Goal: Information Seeking & Learning: Learn about a topic

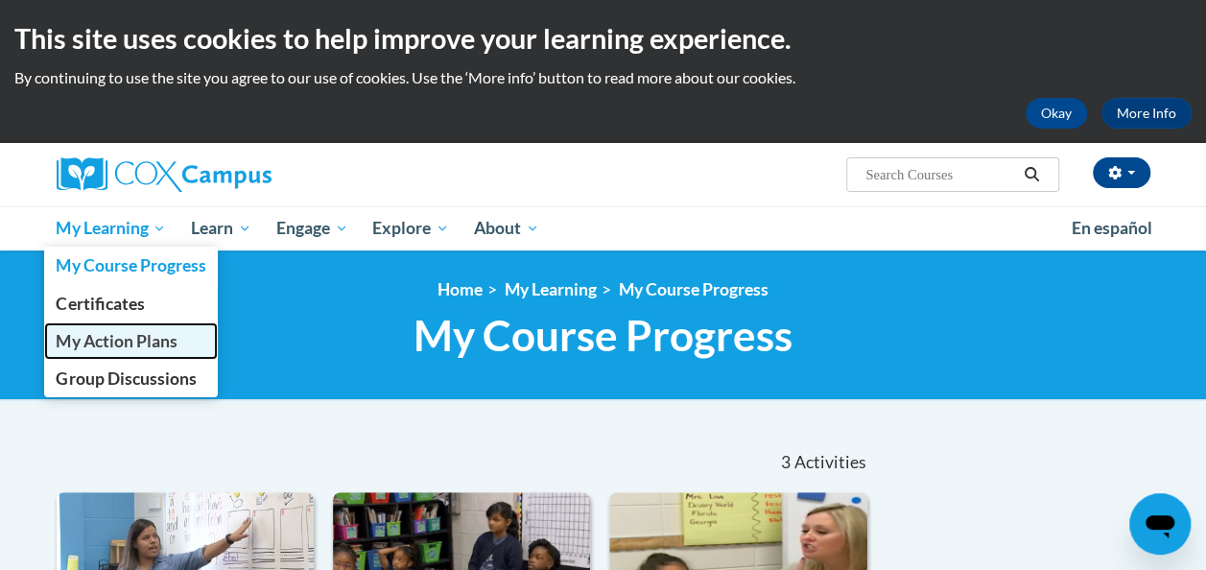
click at [111, 342] on span "My Action Plans" at bounding box center [116, 341] width 121 height 20
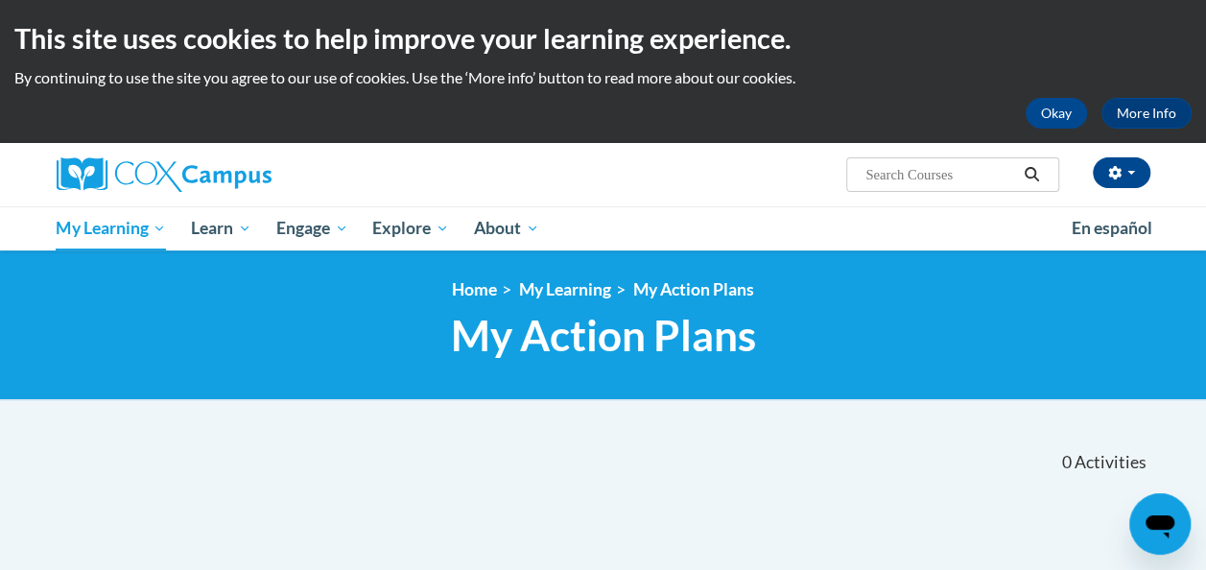
click at [938, 178] on input "Search..." at bounding box center [939, 174] width 153 height 23
type input "simple view of reading"
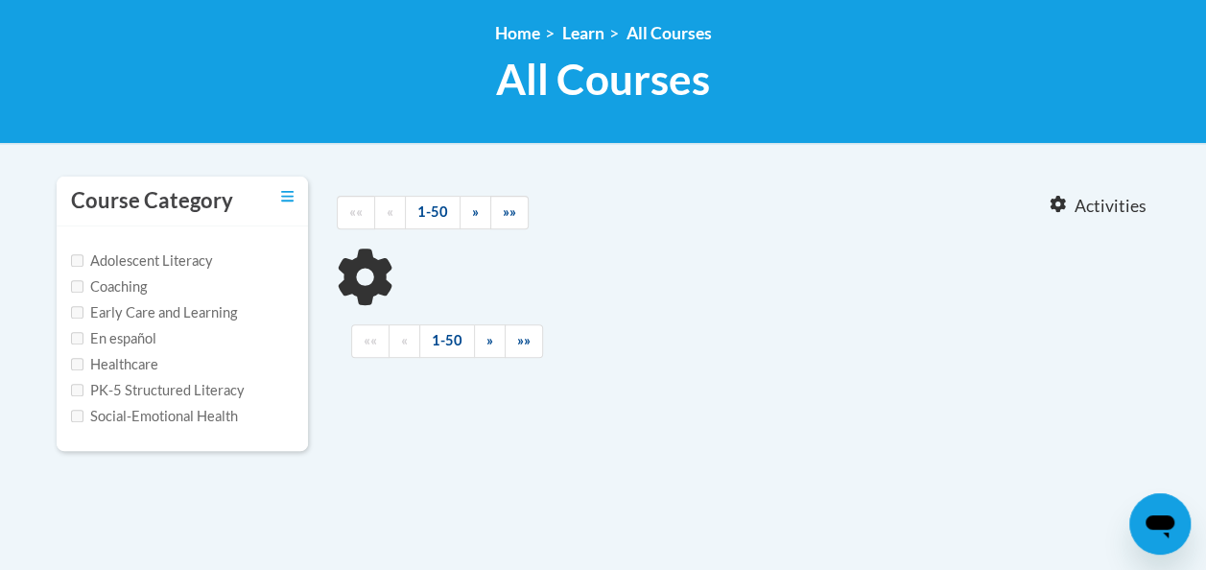
scroll to position [269, 0]
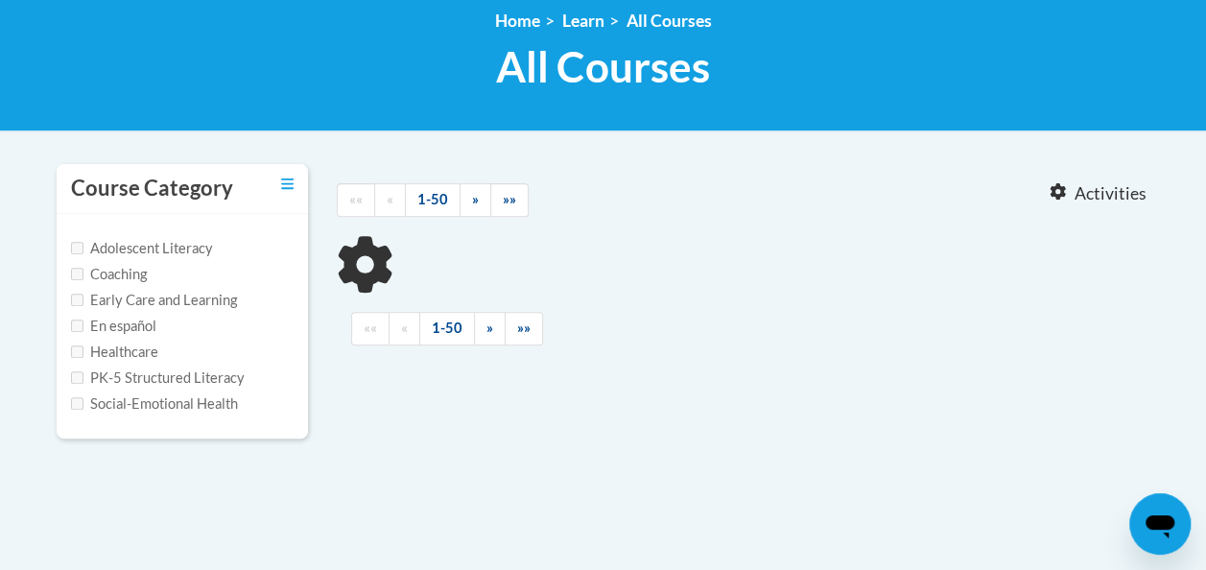
type input "simple view of reading"
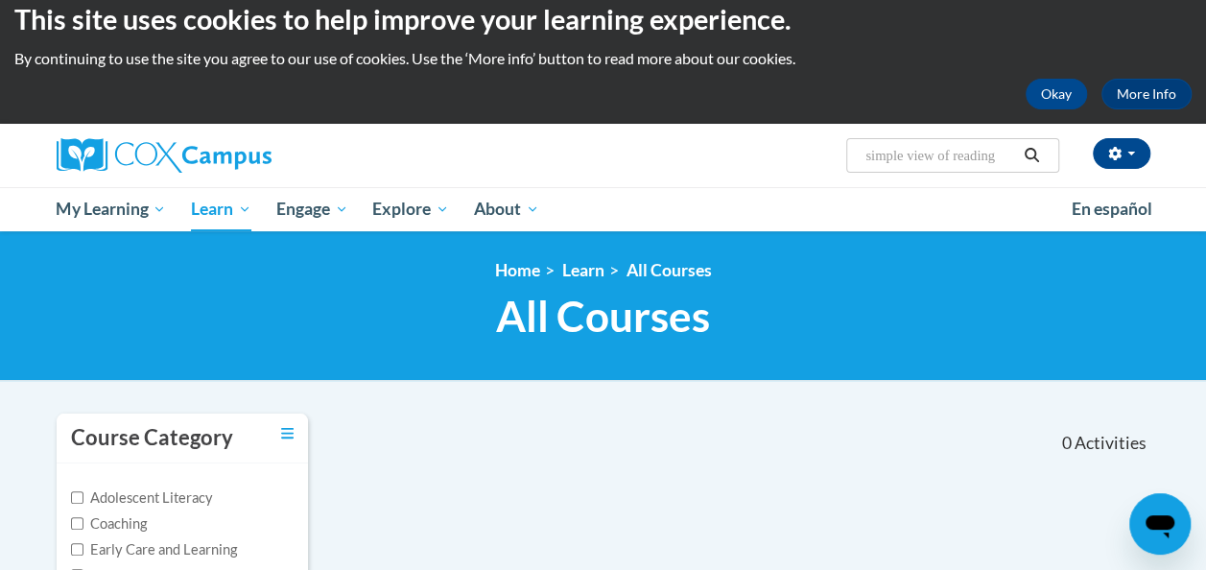
scroll to position [15, 0]
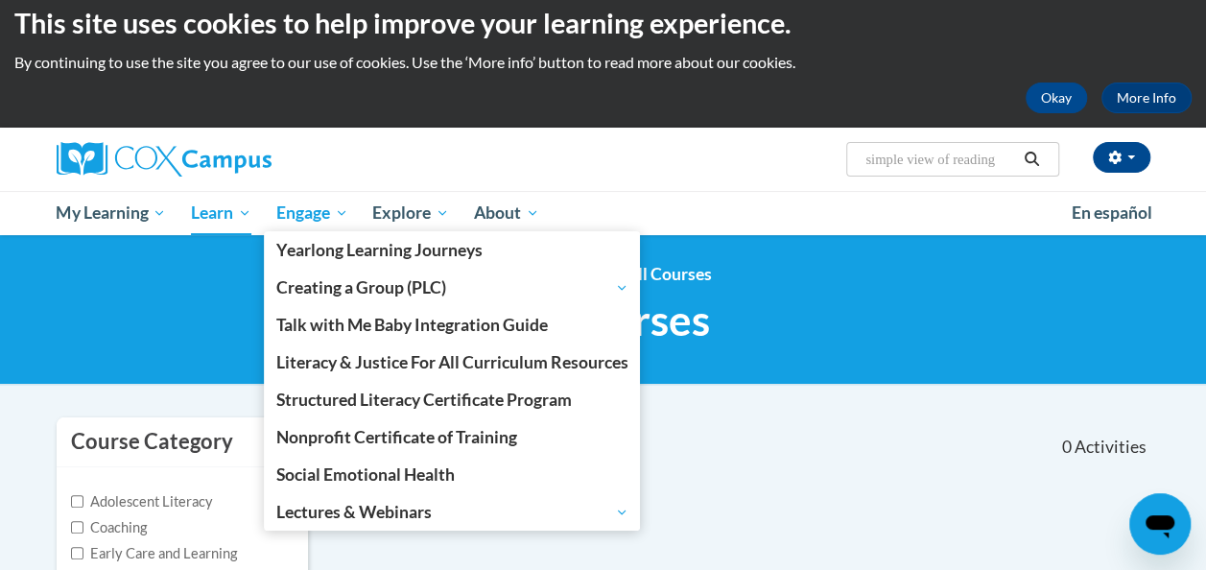
click at [294, 207] on span "Engage" at bounding box center [312, 212] width 72 height 23
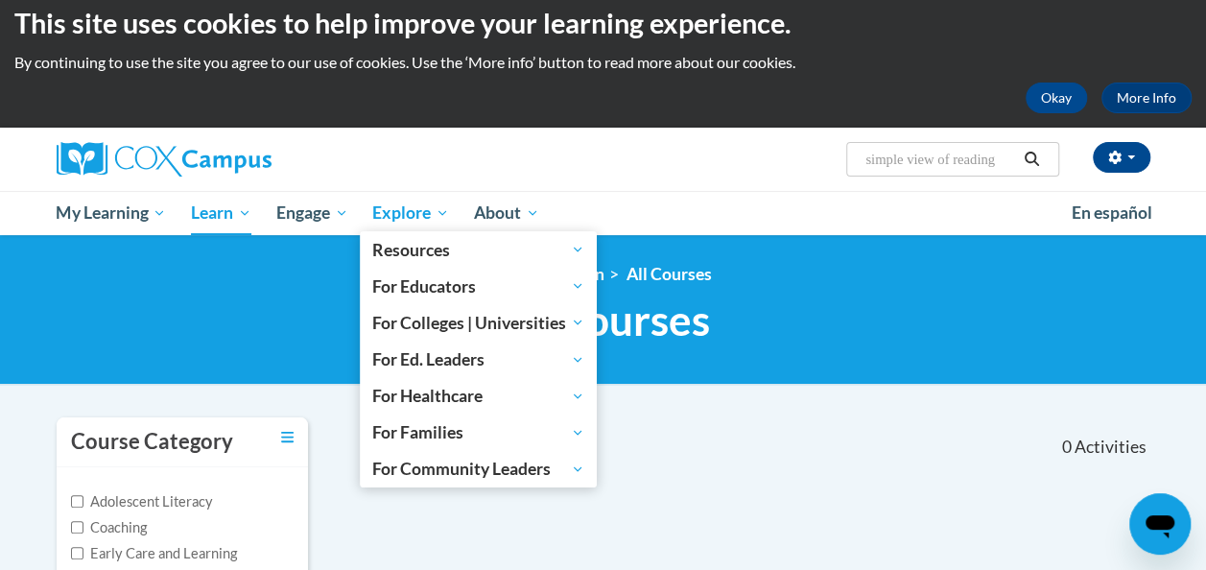
click at [399, 222] on span "Explore" at bounding box center [410, 212] width 77 height 23
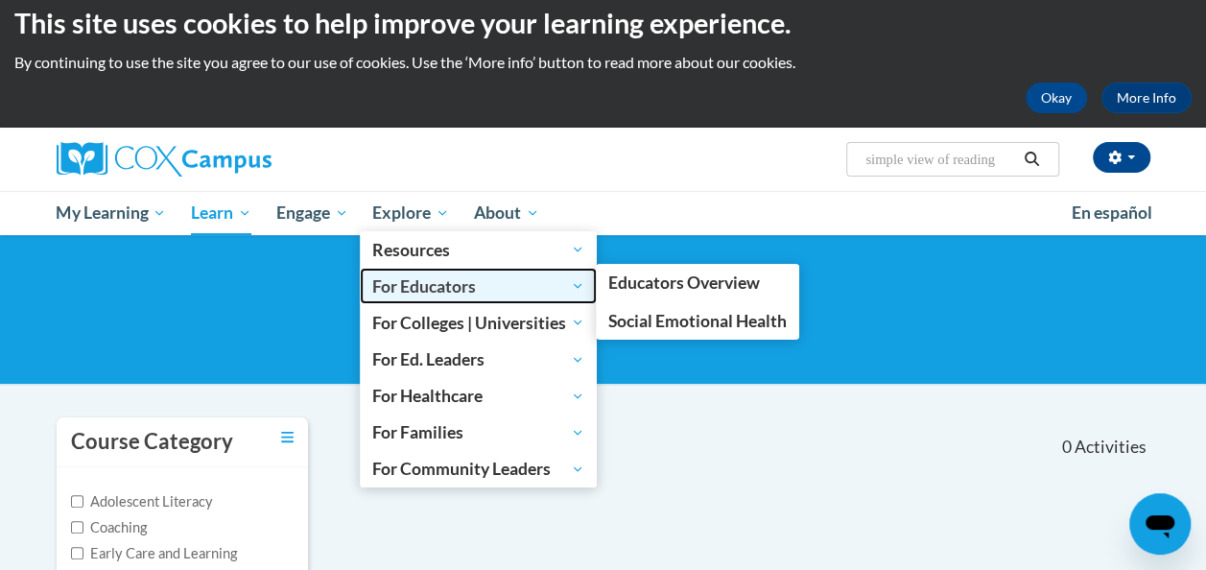
click at [427, 288] on span "For Educators" at bounding box center [478, 285] width 212 height 23
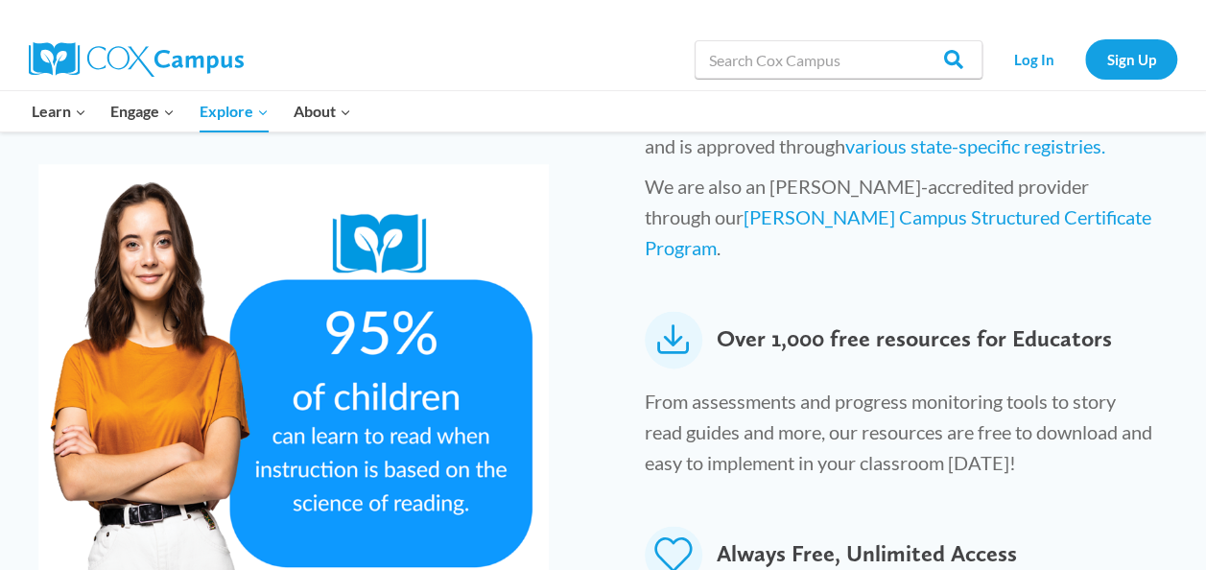
scroll to position [1047, 0]
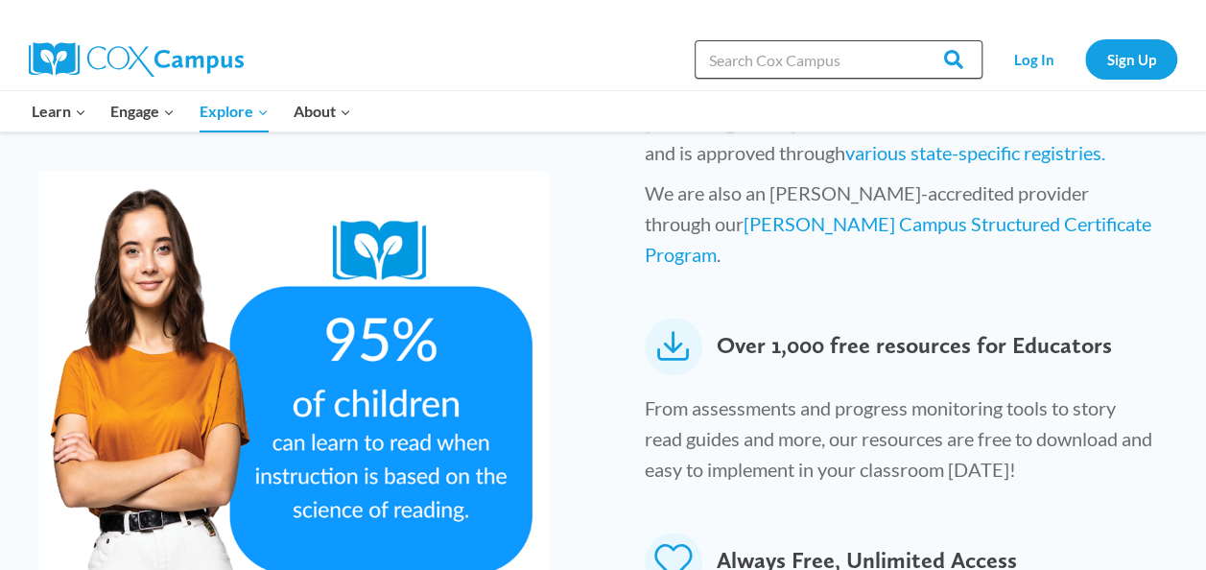
click at [802, 55] on input "Search in [URL][DOMAIN_NAME]" at bounding box center [839, 59] width 288 height 38
click at [1036, 76] on link "Log In" at bounding box center [1033, 58] width 83 height 39
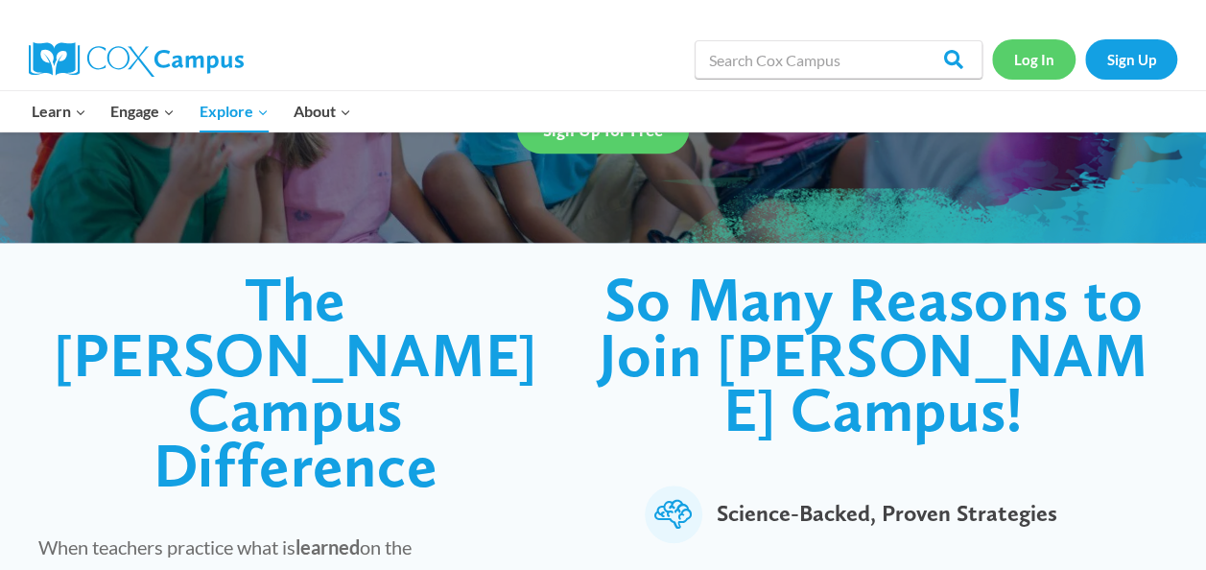
scroll to position [0, 0]
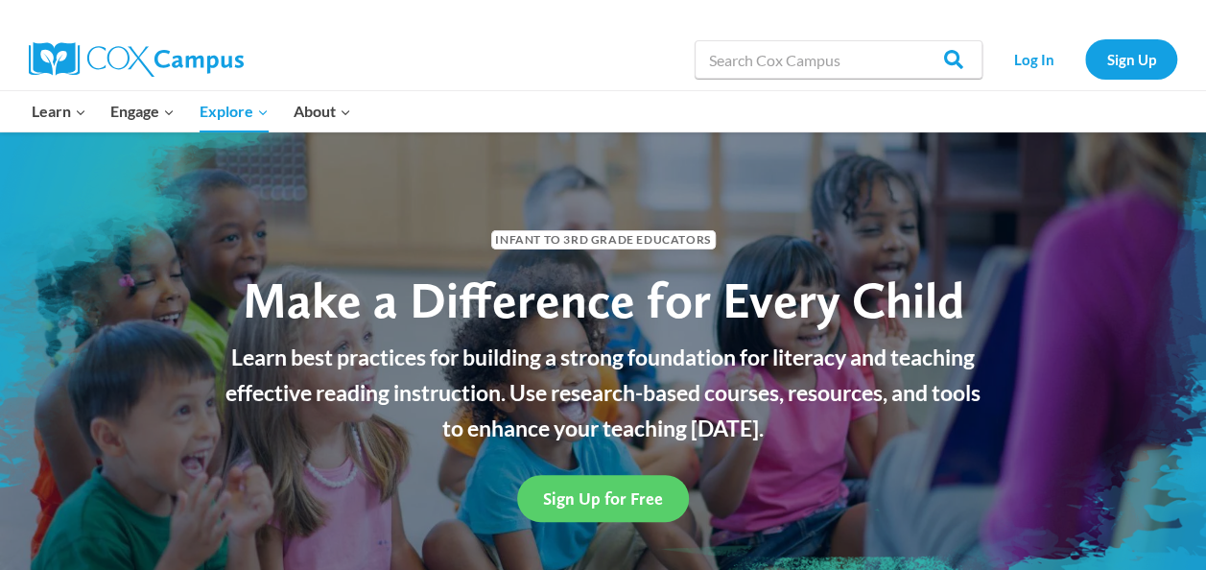
click at [170, 67] on img at bounding box center [136, 59] width 215 height 35
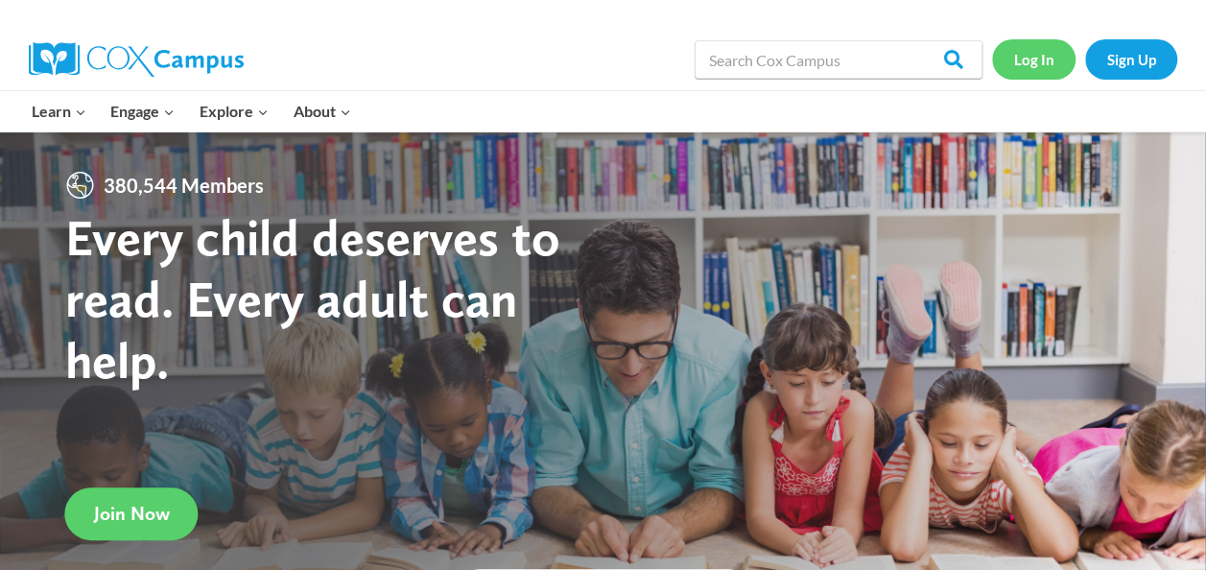
click at [1030, 77] on link "Log In" at bounding box center [1033, 58] width 83 height 39
click at [1030, 42] on link "Log In" at bounding box center [1033, 58] width 83 height 39
click at [1036, 65] on link "Log In" at bounding box center [1033, 58] width 83 height 39
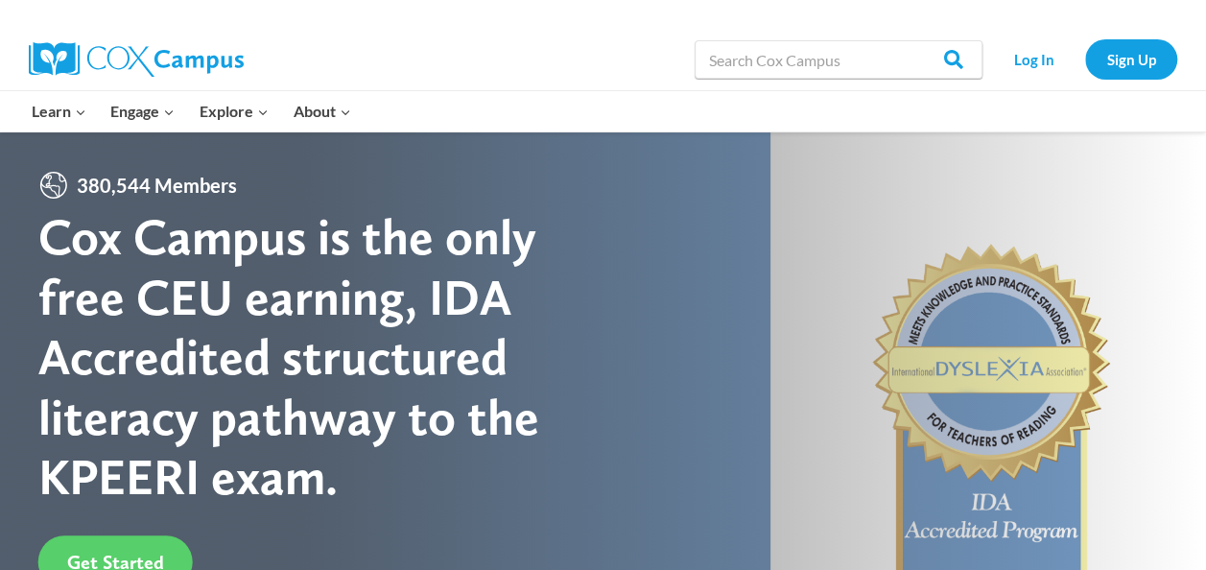
click at [205, 69] on img at bounding box center [136, 59] width 215 height 35
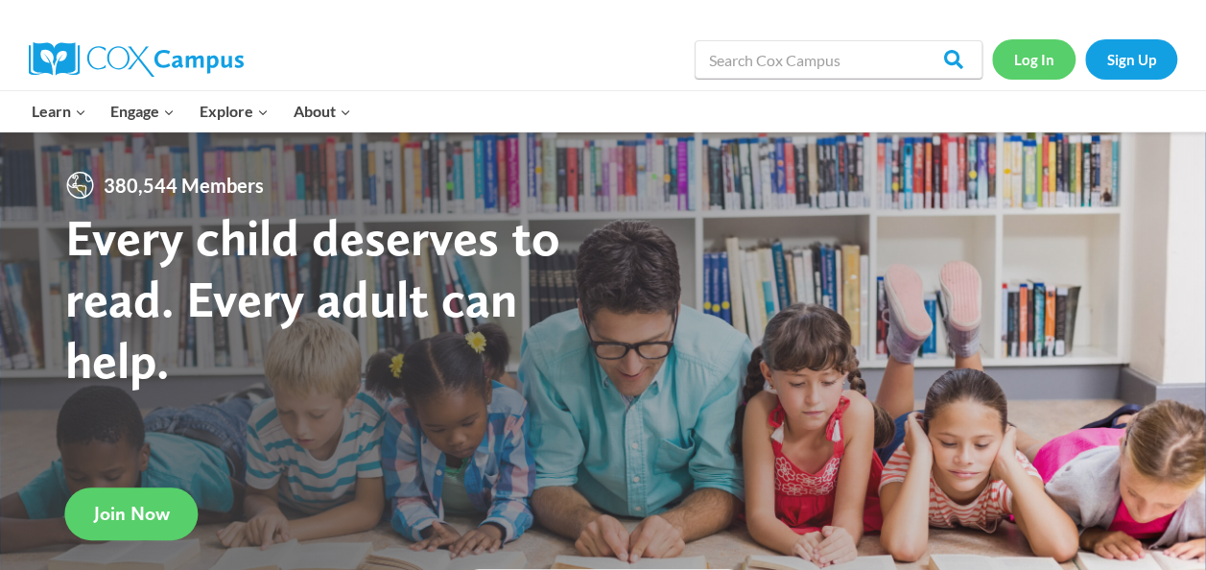
click at [1013, 59] on link "Log In" at bounding box center [1033, 58] width 83 height 39
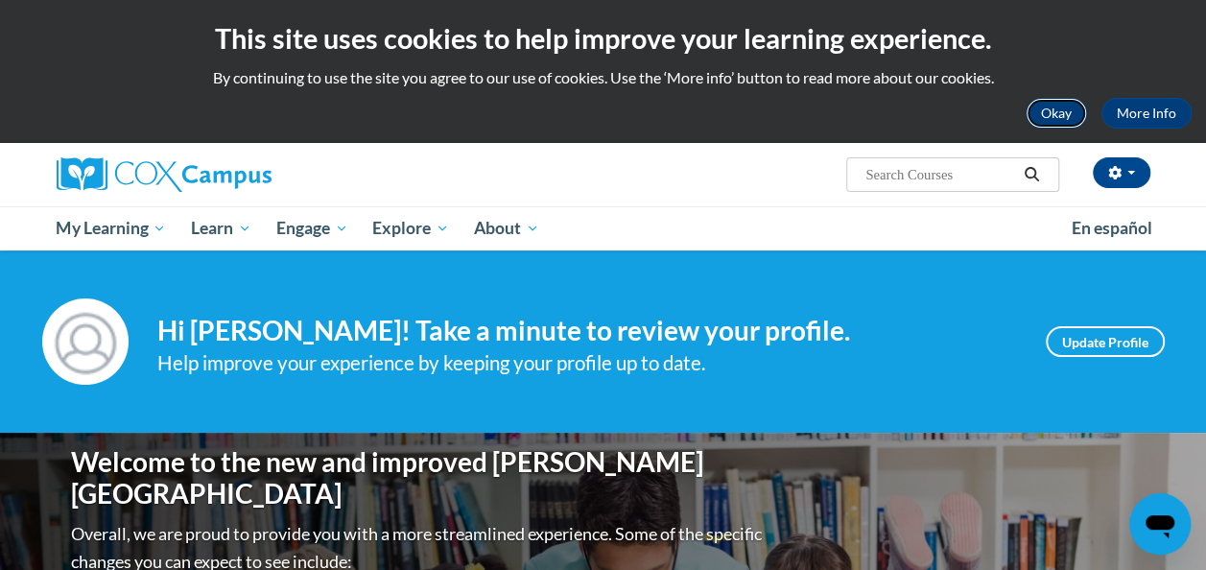
click at [1051, 116] on button "Okay" at bounding box center [1055, 113] width 61 height 31
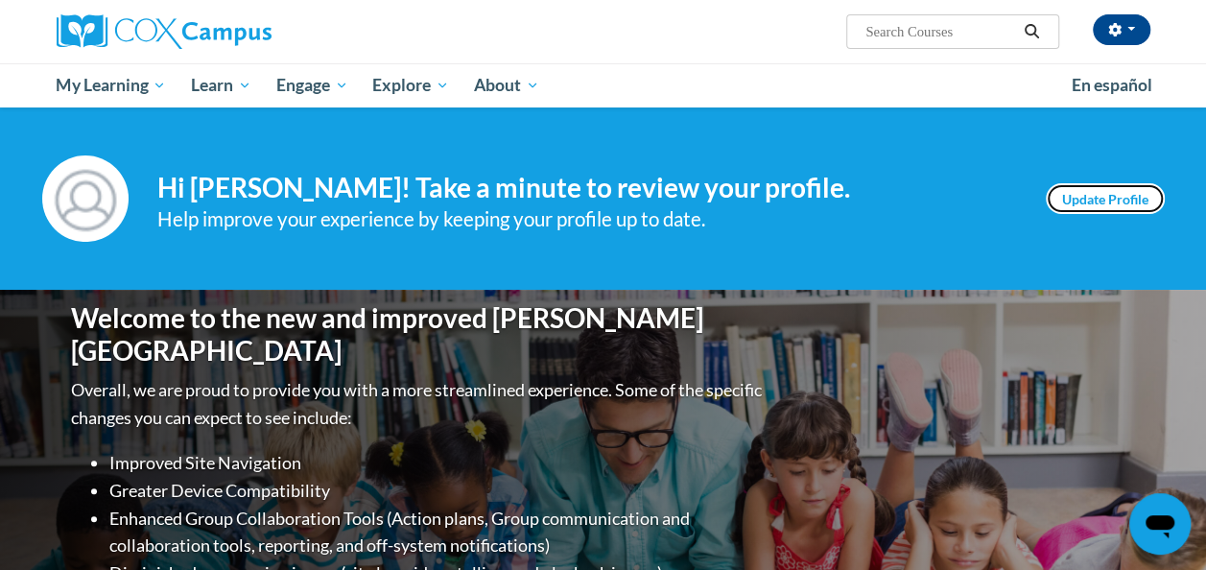
click at [1076, 191] on link "Update Profile" at bounding box center [1105, 198] width 119 height 31
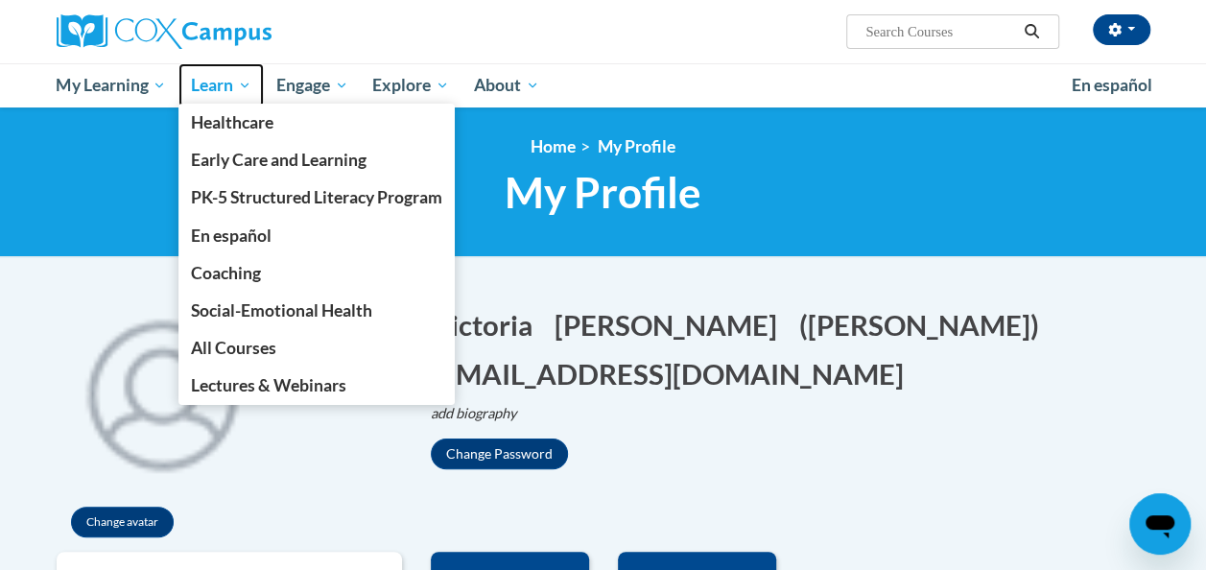
click at [233, 82] on span "Learn" at bounding box center [221, 85] width 60 height 23
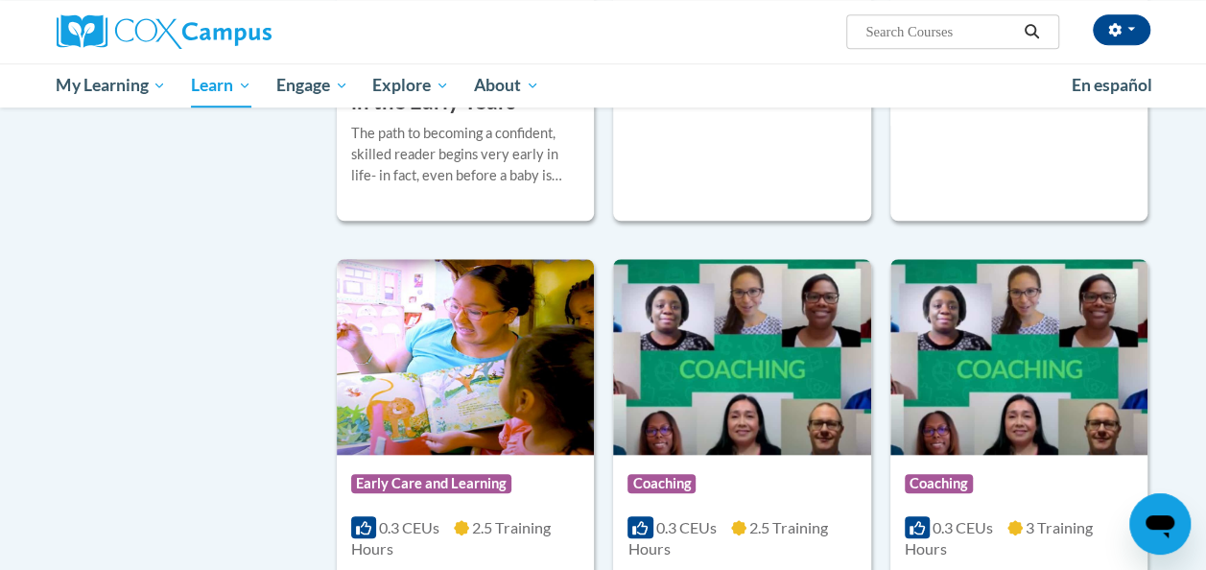
scroll to position [781, 0]
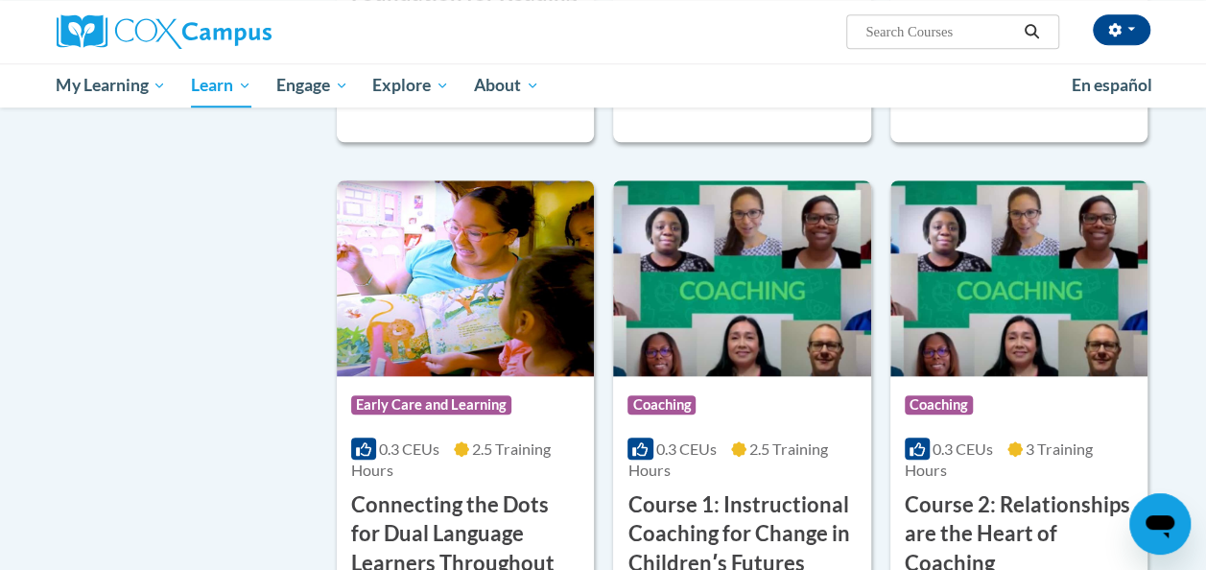
click at [939, 13] on div "Victoria Greeson (America/New_York UTC-04:00) My Profile Inbox My Transcripts L…" at bounding box center [790, 24] width 748 height 49
click at [934, 19] on span "Search Search..." at bounding box center [952, 31] width 212 height 35
click at [920, 30] on input "Search..." at bounding box center [939, 31] width 153 height 23
type input "fluency"
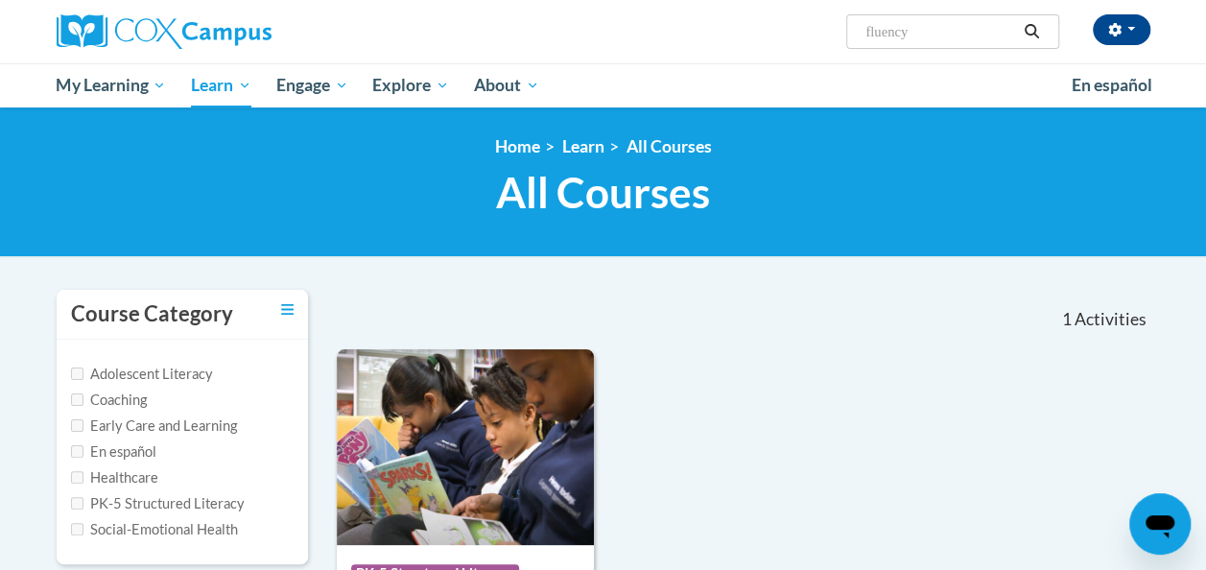
click at [941, 42] on input "fluency" at bounding box center [939, 31] width 153 height 23
type input "fluency comprehension"
click at [1036, 26] on icon "Search" at bounding box center [1031, 31] width 17 height 14
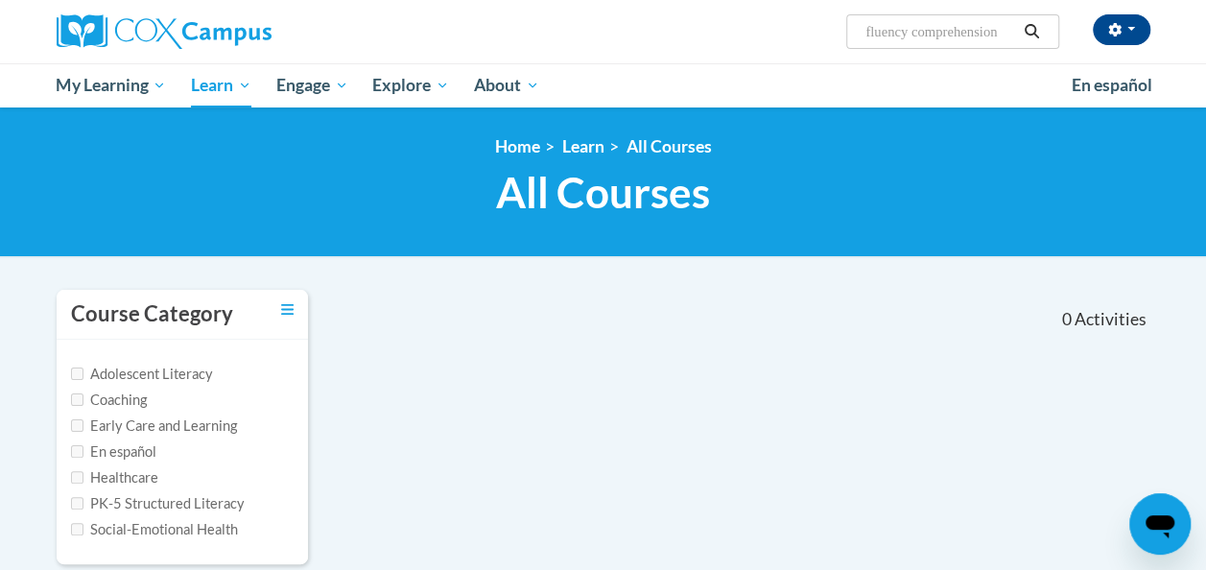
drag, startPoint x: 913, startPoint y: 35, endPoint x: 1024, endPoint y: 24, distance: 110.8
click at [1024, 24] on span "Search Search... fluency comprehension" at bounding box center [952, 31] width 212 height 35
type input "fluency"
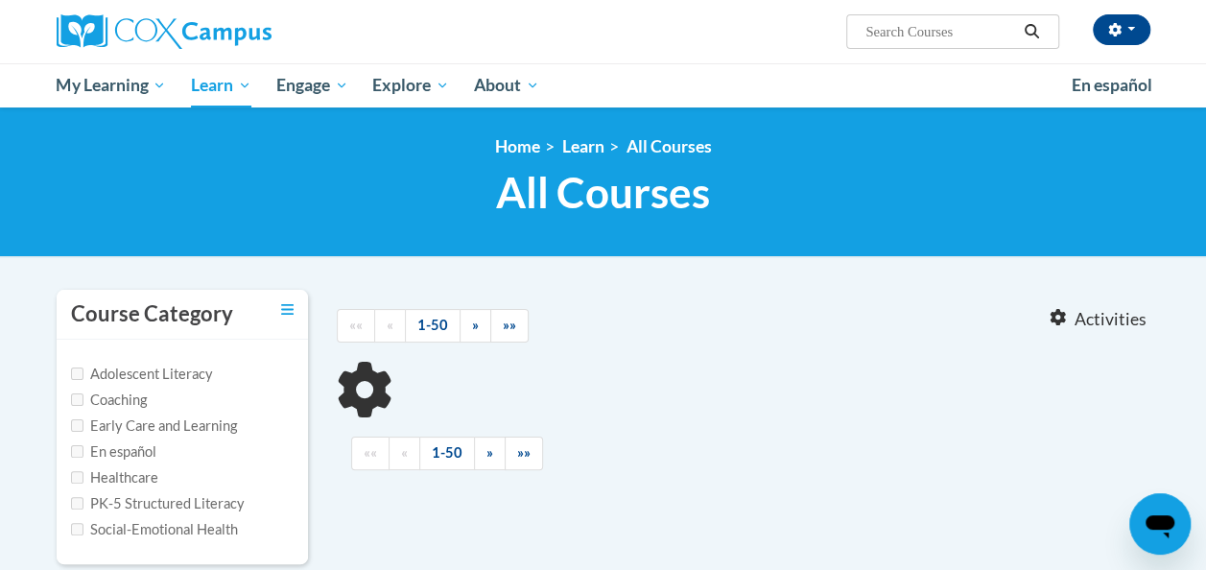
type input "fluency"
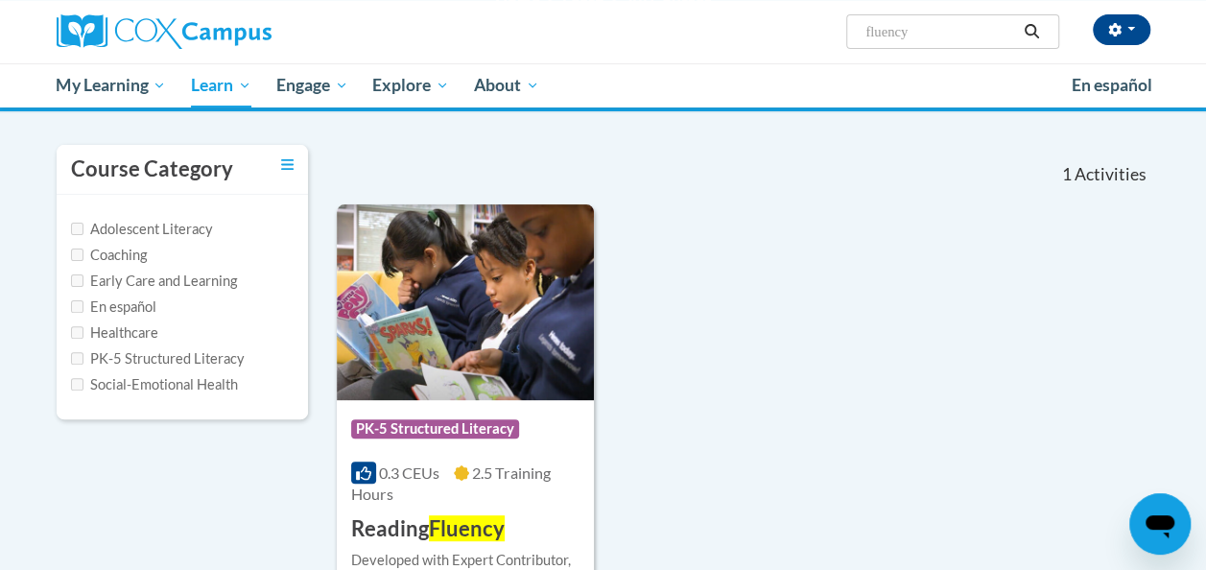
scroll to position [183, 0]
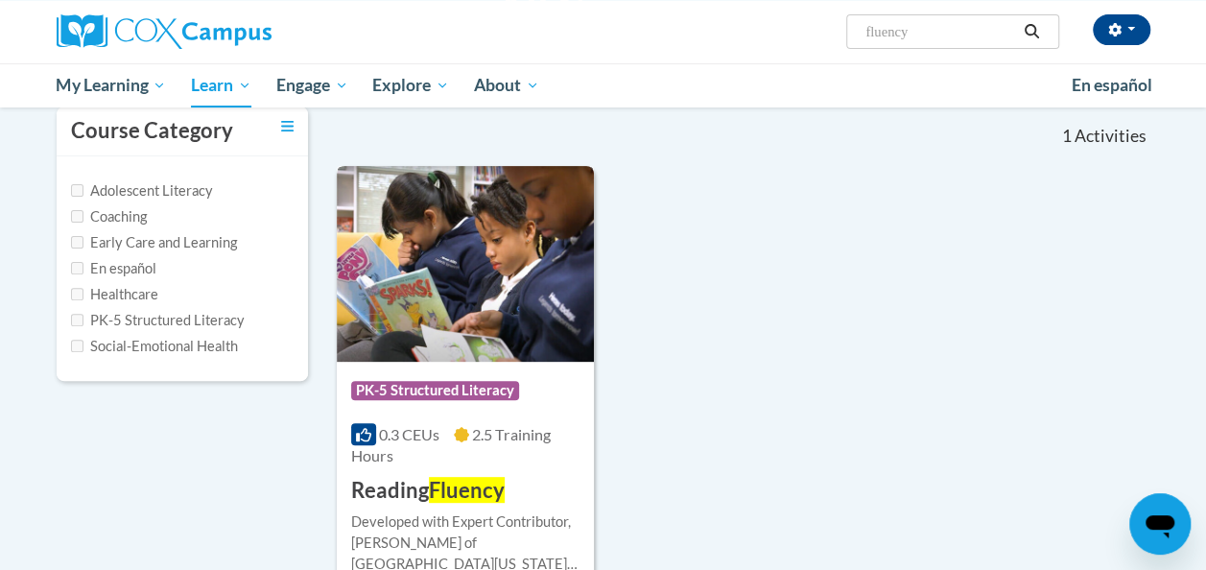
click at [497, 401] on span "PK-5 Structured Literacy" at bounding box center [437, 393] width 173 height 24
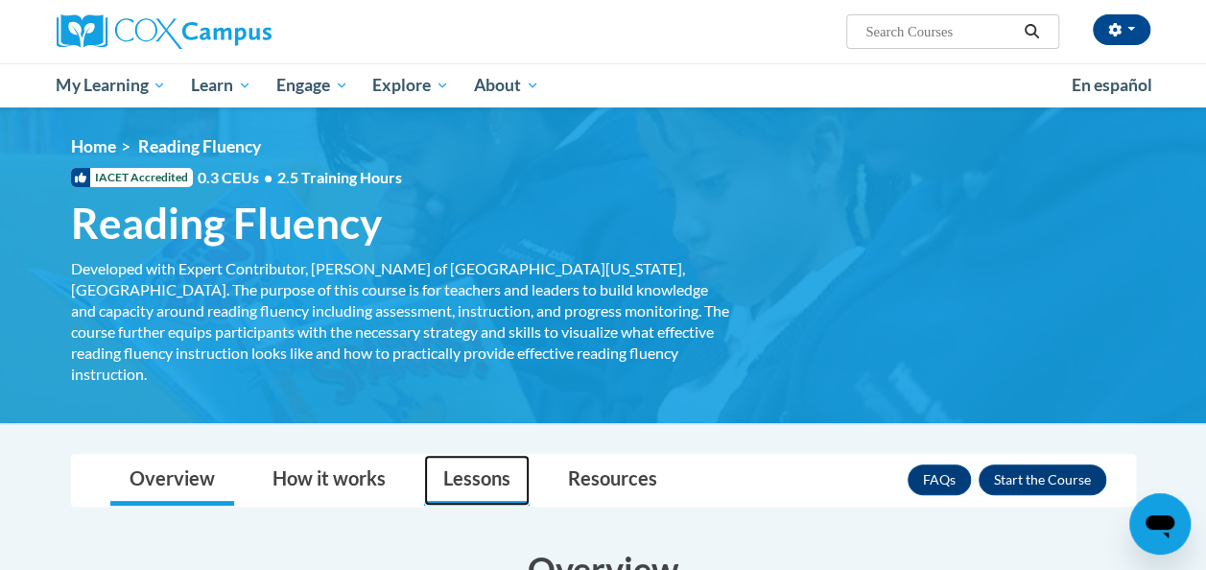
click at [498, 474] on link "Lessons" at bounding box center [477, 480] width 106 height 51
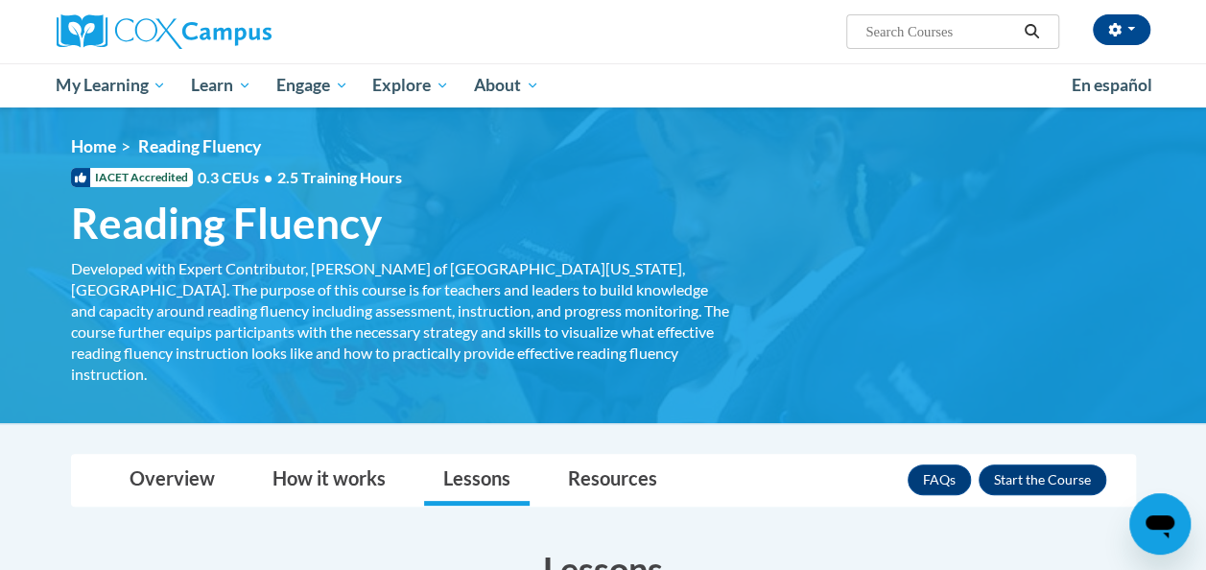
click at [231, 248] on div "<en>My Learning</en><fr>New fr_My Learning</fr><it>New it_My Learning</it><de>N…" at bounding box center [603, 265] width 1122 height 258
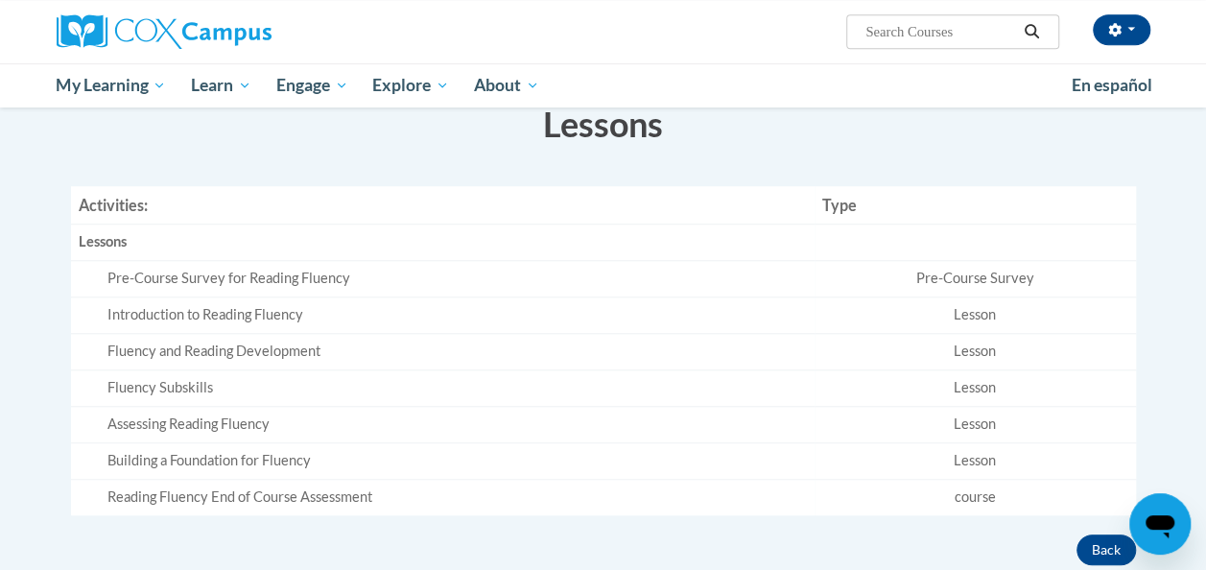
scroll to position [161, 0]
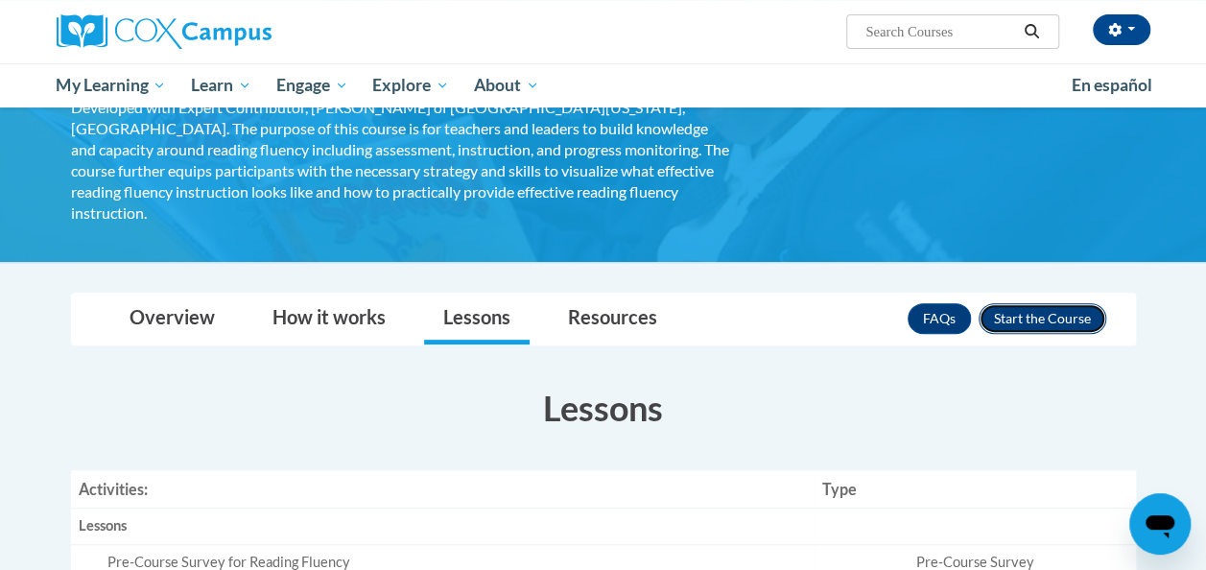
click at [1025, 303] on button "Enroll" at bounding box center [1042, 318] width 128 height 31
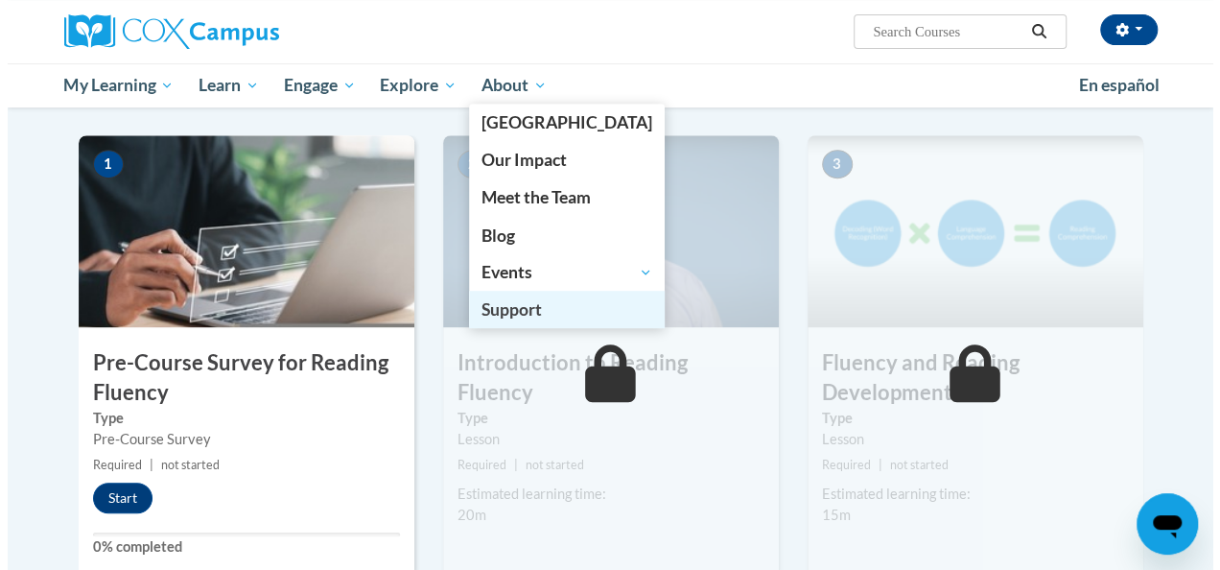
scroll to position [366, 0]
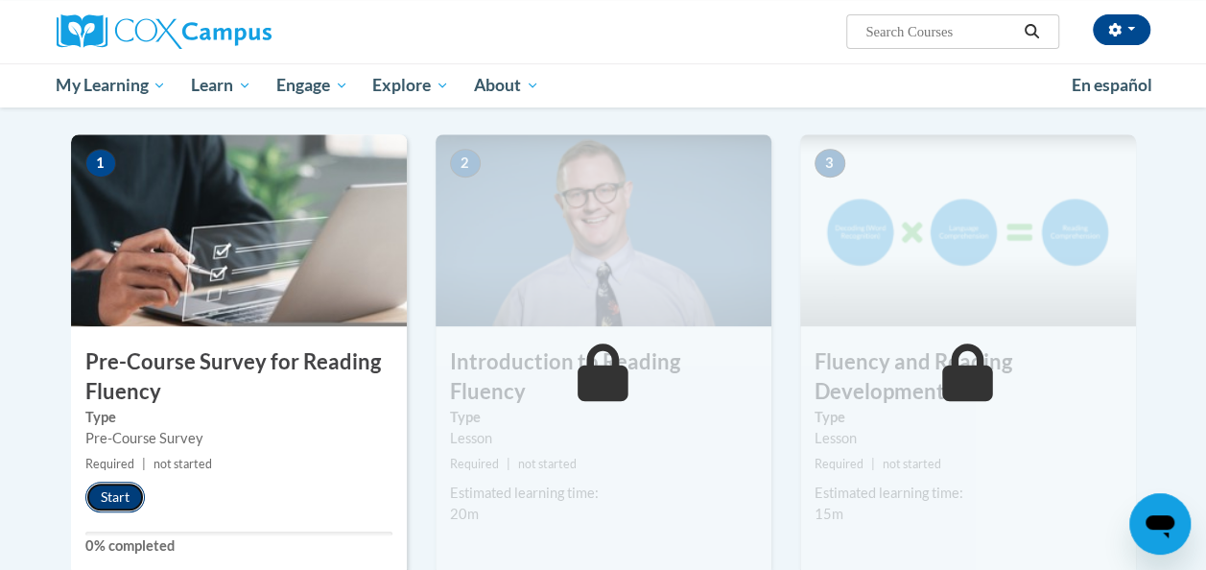
click at [130, 486] on button "Start" at bounding box center [114, 497] width 59 height 31
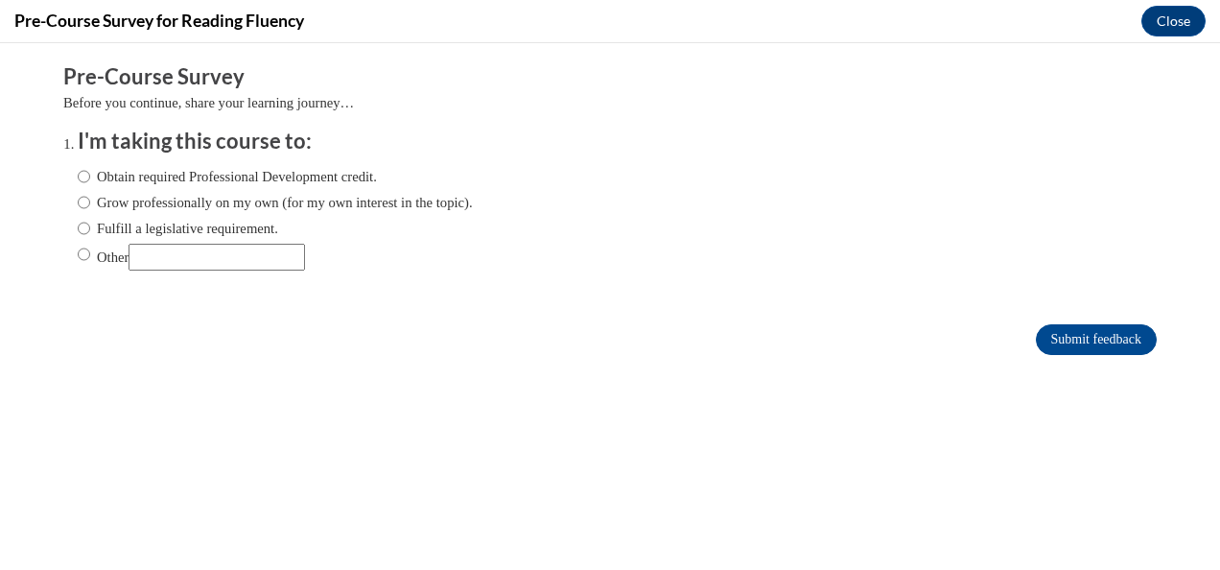
scroll to position [0, 0]
click at [228, 178] on label "Obtain required Professional Development credit." at bounding box center [227, 176] width 299 height 21
click at [90, 178] on input "Obtain required Professional Development credit." at bounding box center [84, 176] width 12 height 21
radio input "true"
click at [213, 234] on label "Fulfill a legislative requirement." at bounding box center [178, 228] width 200 height 21
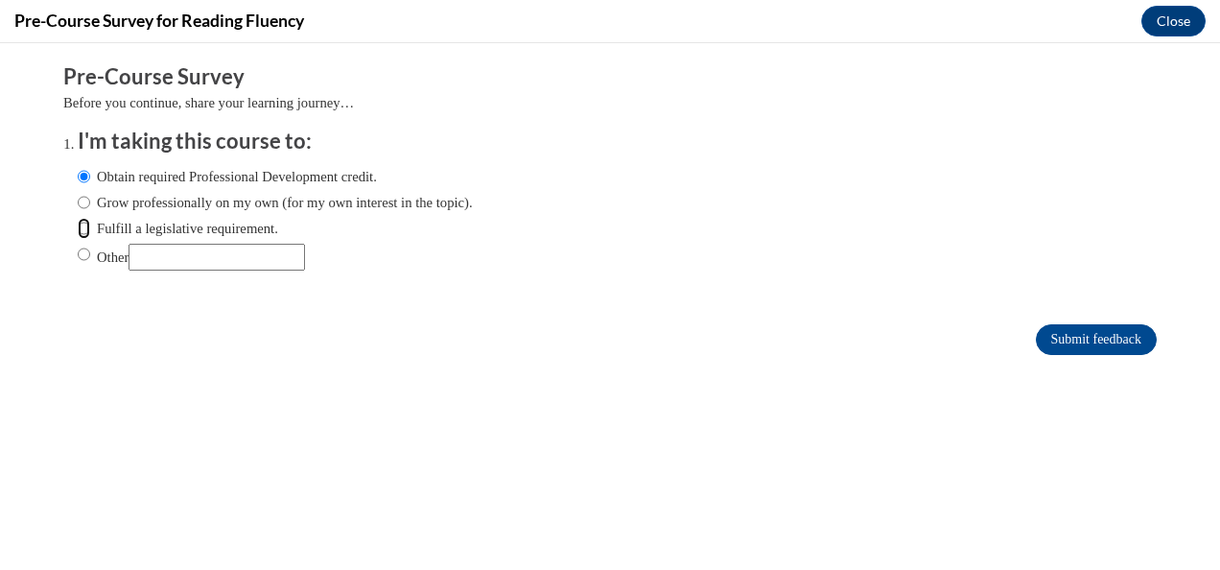
click at [90, 234] on input "Fulfill a legislative requirement." at bounding box center [84, 228] width 12 height 21
radio input "true"
click at [83, 257] on label "Other" at bounding box center [191, 257] width 227 height 27
click at [83, 257] on input "Other" at bounding box center [84, 254] width 12 height 21
radio input "true"
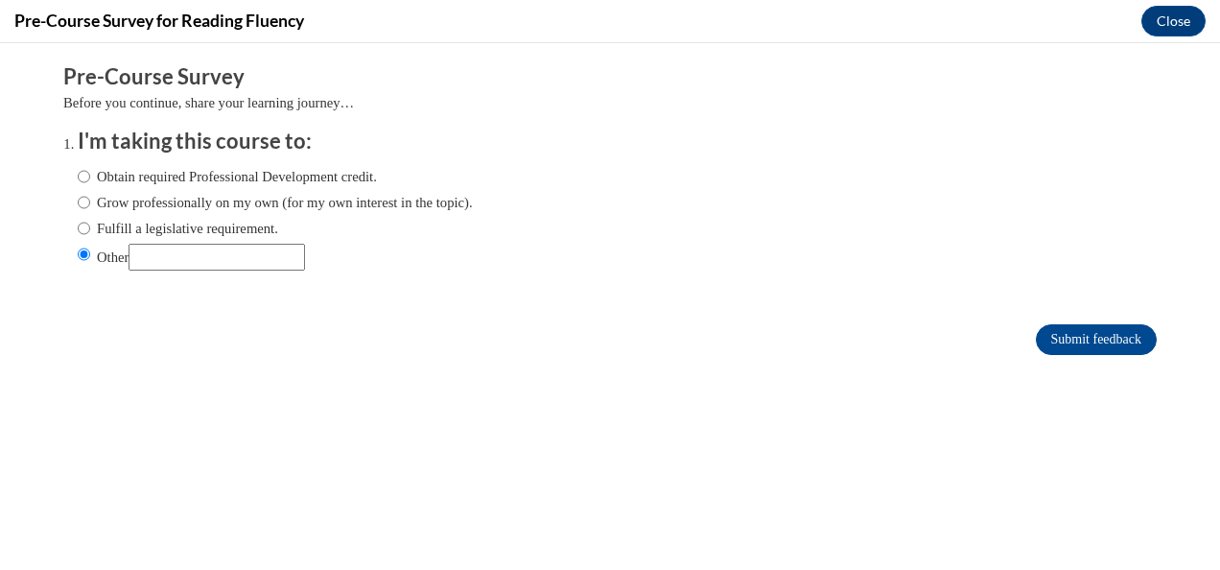
click at [201, 207] on label "Grow professionally on my own (for my own interest in the topic)." at bounding box center [275, 202] width 395 height 21
click at [90, 207] on input "Grow professionally on my own (for my own interest in the topic)." at bounding box center [84, 202] width 12 height 21
radio input "true"
click at [1065, 341] on input "Submit feedback" at bounding box center [1096, 339] width 121 height 31
click at [1070, 339] on input "Submit feedback" at bounding box center [1096, 339] width 121 height 31
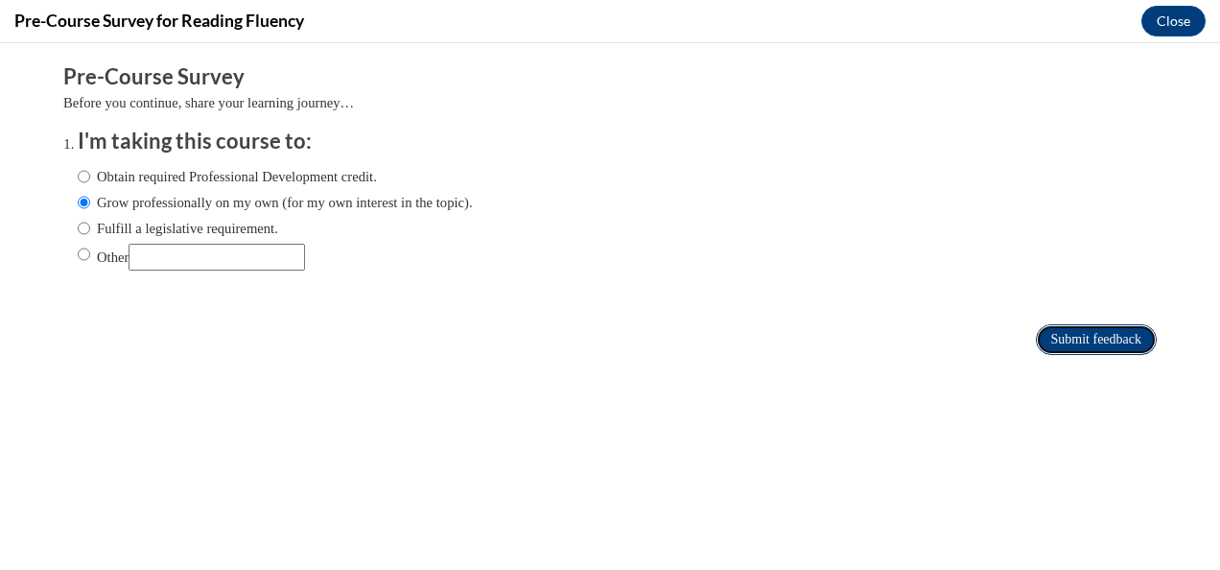
click at [1059, 333] on input "Submit feedback" at bounding box center [1096, 339] width 121 height 31
click at [1060, 331] on input "Submit feedback" at bounding box center [1096, 339] width 121 height 31
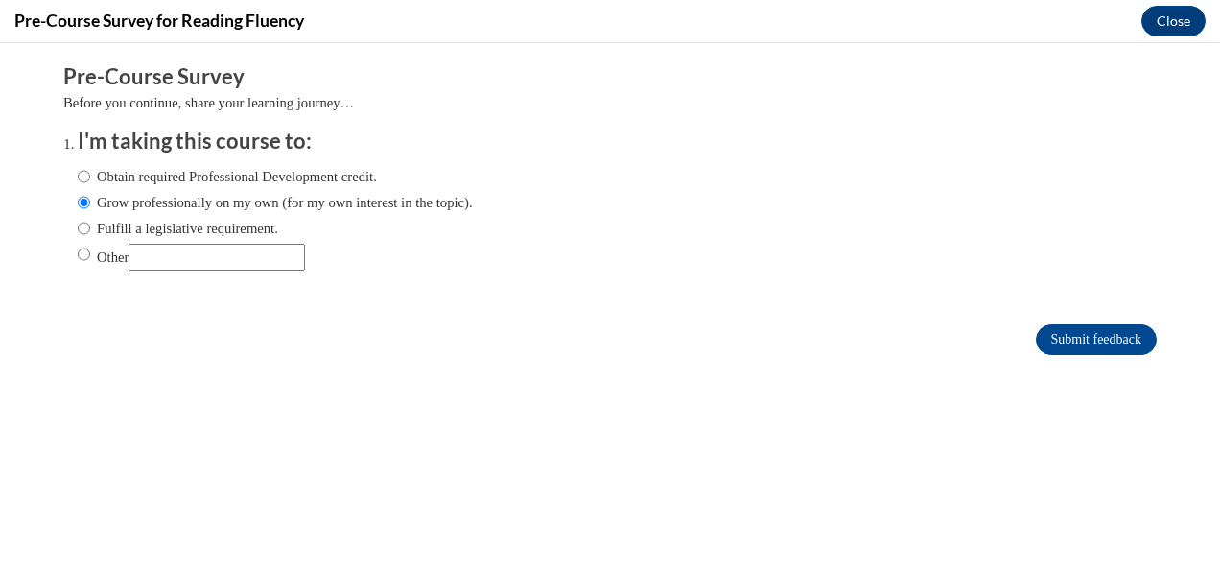
click at [92, 251] on label "Other" at bounding box center [191, 257] width 227 height 27
click at [90, 251] on input "Other" at bounding box center [84, 254] width 12 height 21
radio input "true"
click at [1082, 344] on input "Submit feedback" at bounding box center [1096, 339] width 121 height 31
click at [194, 200] on label "Grow professionally on my own (for my own interest in the topic)." at bounding box center [275, 202] width 395 height 21
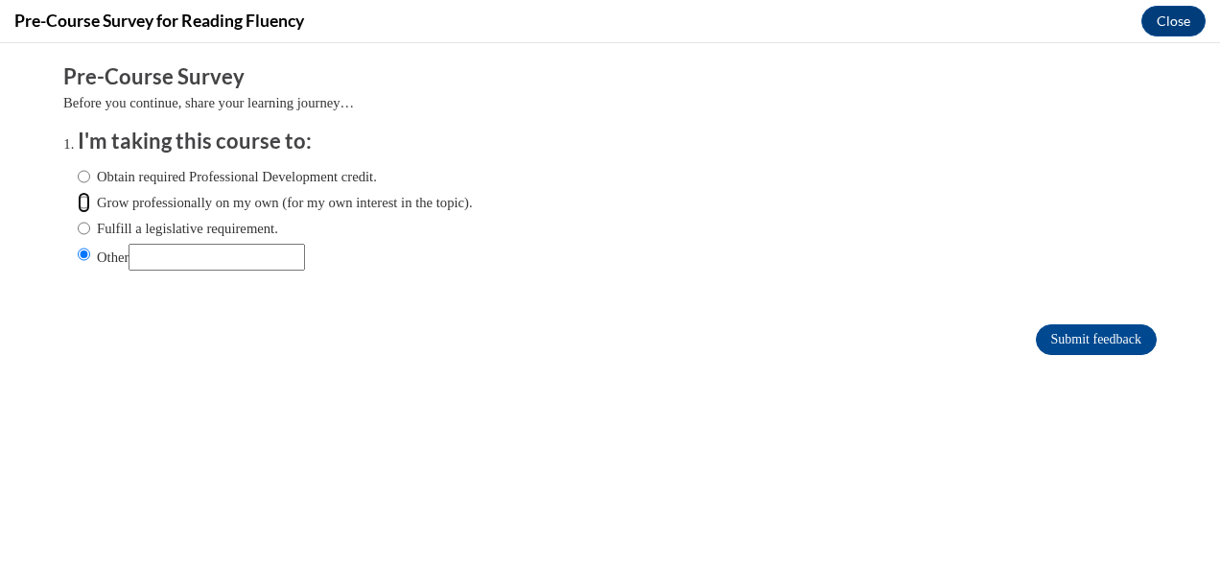
click at [90, 200] on input "Grow professionally on my own (for my own interest in the topic)." at bounding box center [84, 202] width 12 height 21
radio input "true"
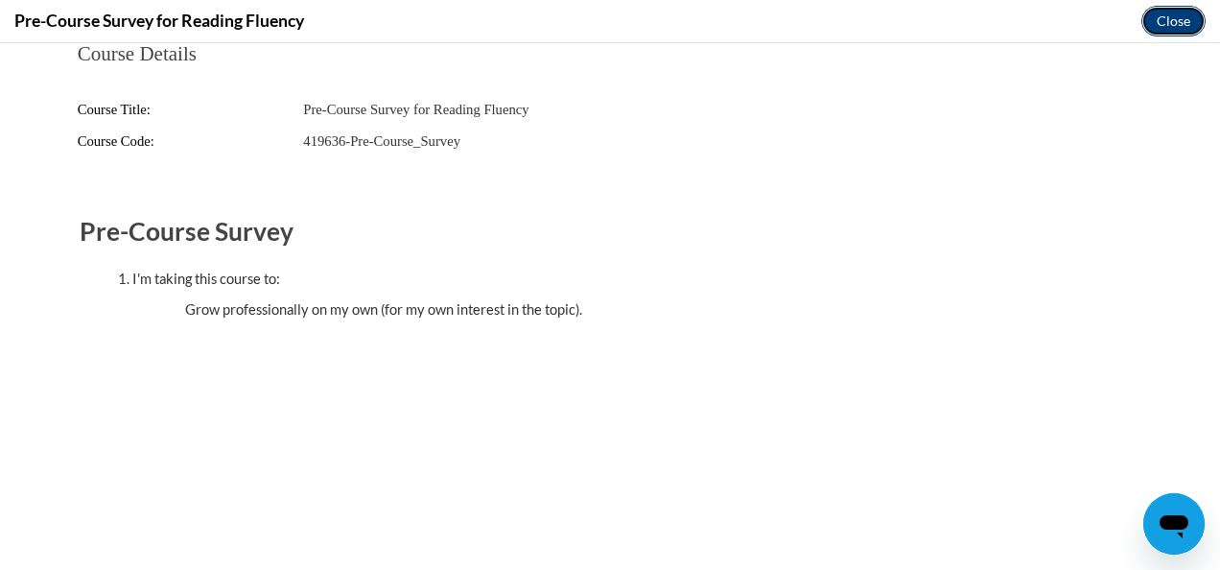
click at [1167, 31] on button "Close" at bounding box center [1174, 21] width 64 height 31
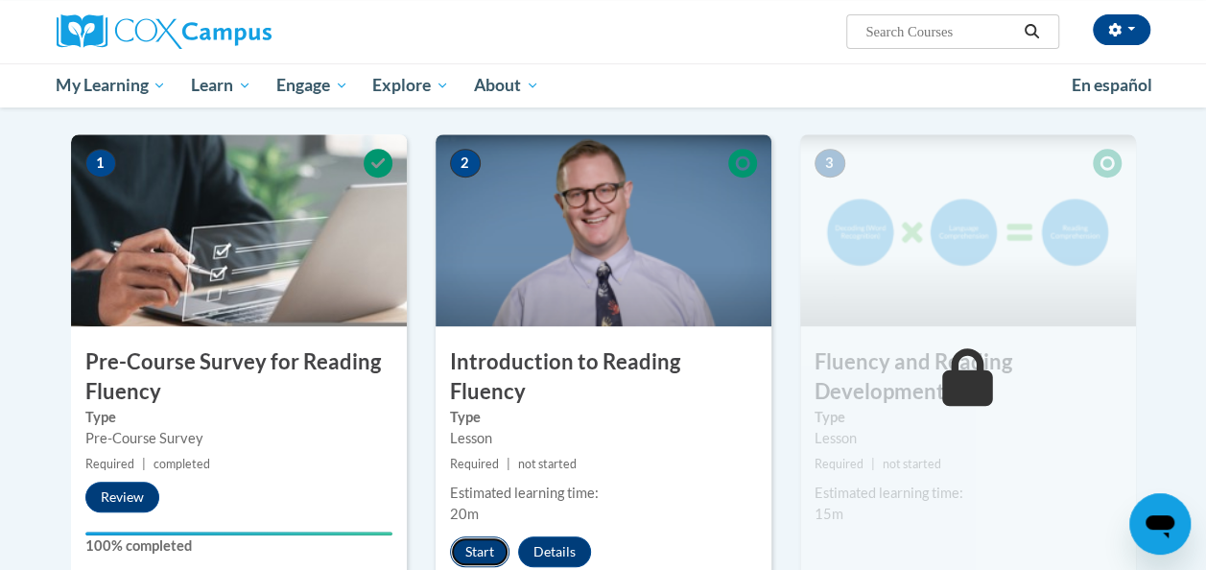
click at [474, 536] on button "Start" at bounding box center [479, 551] width 59 height 31
